Goal: Task Accomplishment & Management: Manage account settings

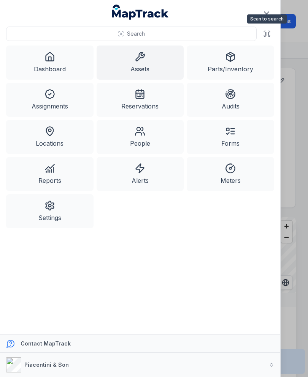
click at [268, 35] on icon at bounding box center [268, 33] width 0 height 3
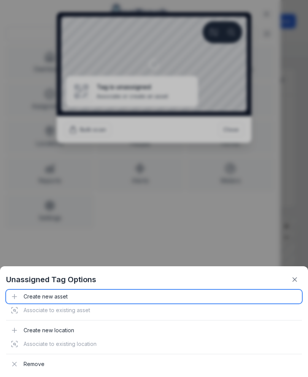
click at [33, 295] on div "Create new asset" at bounding box center [153, 297] width 295 height 14
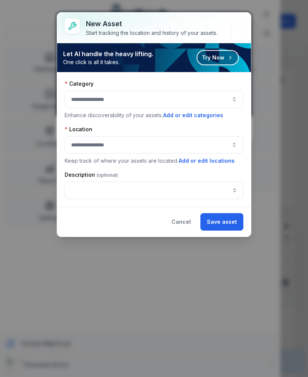
click at [79, 101] on div at bounding box center [154, 99] width 178 height 17
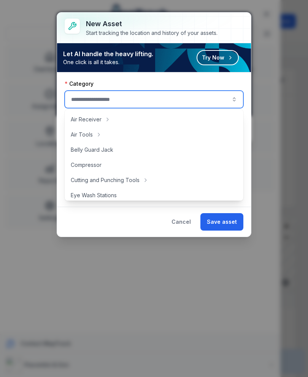
click at [84, 96] on div at bounding box center [154, 99] width 178 height 17
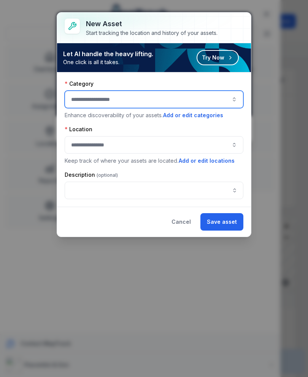
click at [80, 99] on div at bounding box center [154, 99] width 178 height 17
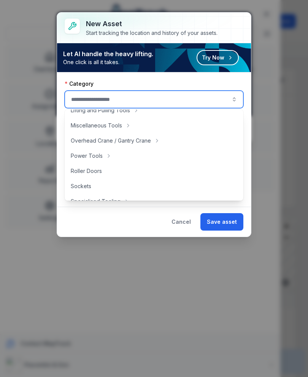
scroll to position [298, 0]
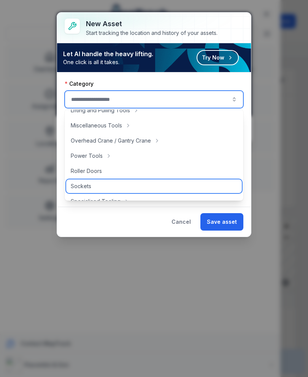
click at [77, 186] on span "Sockets" at bounding box center [81, 187] width 21 height 8
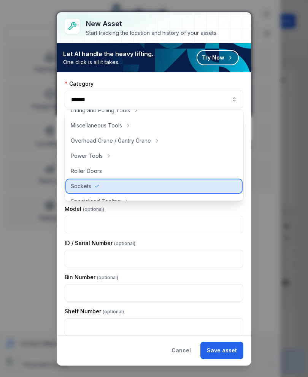
type input "*******"
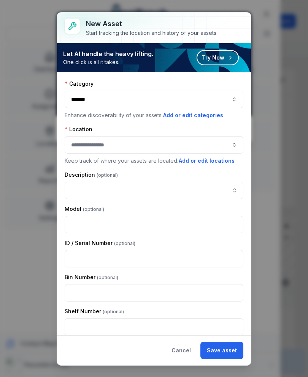
click at [80, 147] on div at bounding box center [154, 144] width 178 height 17
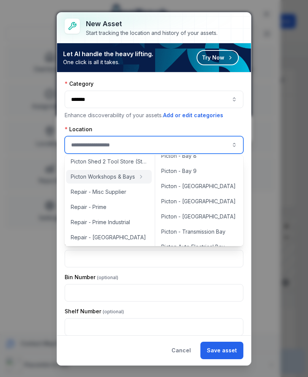
scroll to position [150, 0]
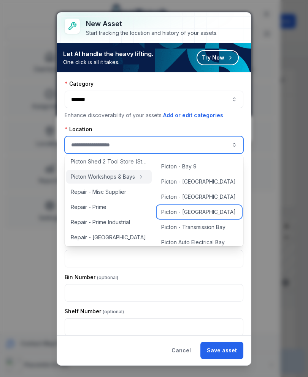
click at [204, 217] on div "Picton - [GEOGRAPHIC_DATA]" at bounding box center [198, 212] width 85 height 14
type input "**********"
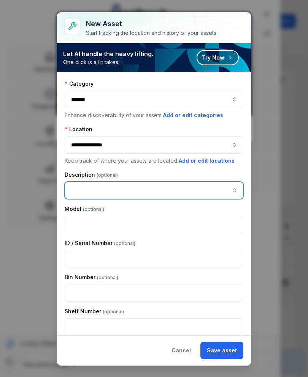
click at [71, 189] on input "asset-add:description-label" at bounding box center [154, 190] width 178 height 17
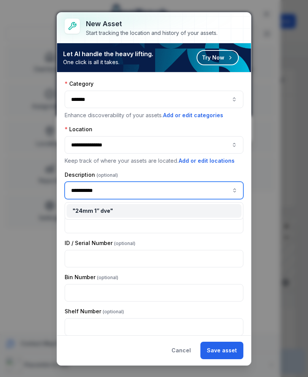
click at [85, 214] on span "" 24mm 1” dve "" at bounding box center [93, 211] width 40 height 6
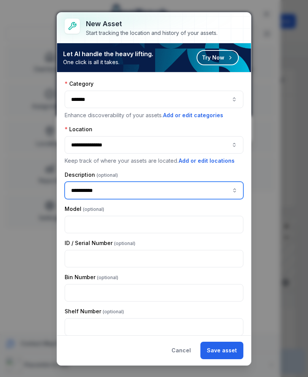
type input "**********"
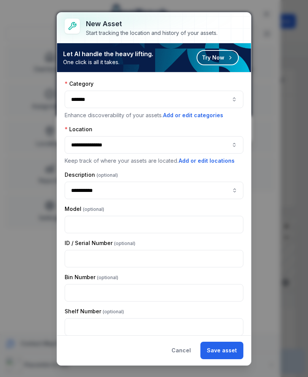
click at [227, 351] on button "Save asset" at bounding box center [221, 350] width 43 height 17
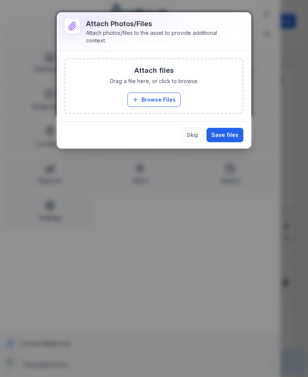
click at [144, 97] on button "Browse Files" at bounding box center [153, 100] width 53 height 14
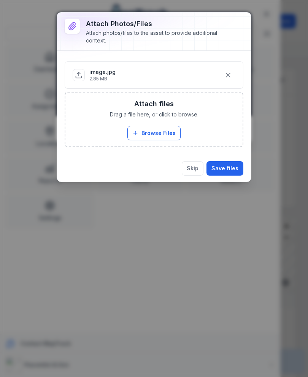
click at [231, 173] on button "Save files" at bounding box center [224, 168] width 37 height 14
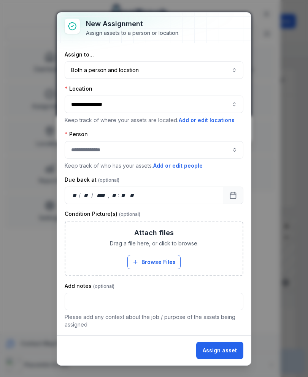
click at [213, 71] on button "Both a person and location ****" at bounding box center [154, 70] width 178 height 17
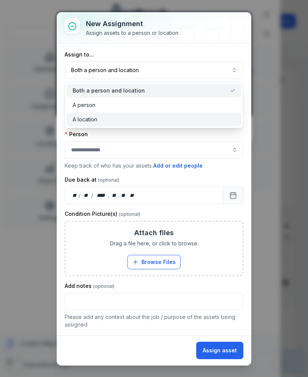
click at [184, 116] on div "A location" at bounding box center [154, 120] width 163 height 8
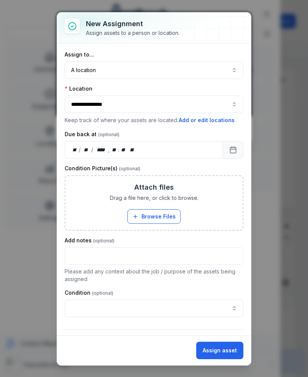
click at [224, 349] on button "Assign asset" at bounding box center [219, 350] width 47 height 17
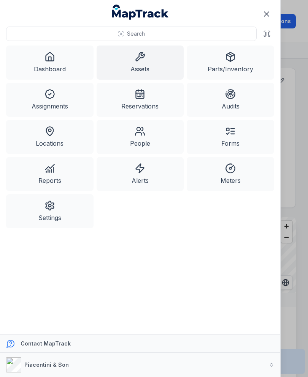
click at [267, 38] on button at bounding box center [266, 34] width 14 height 14
